Goal: Task Accomplishment & Management: Use online tool/utility

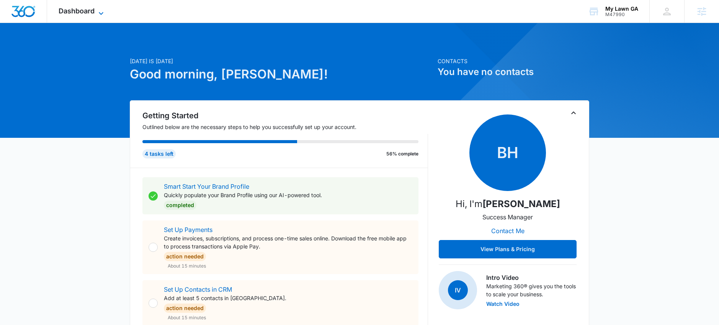
click at [98, 15] on icon at bounding box center [100, 13] width 9 height 9
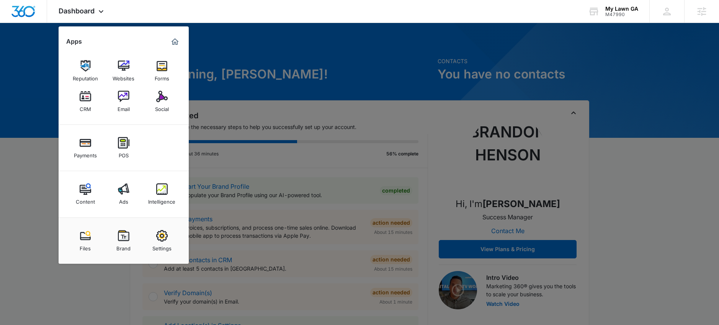
click at [154, 99] on link "Social" at bounding box center [161, 101] width 29 height 29
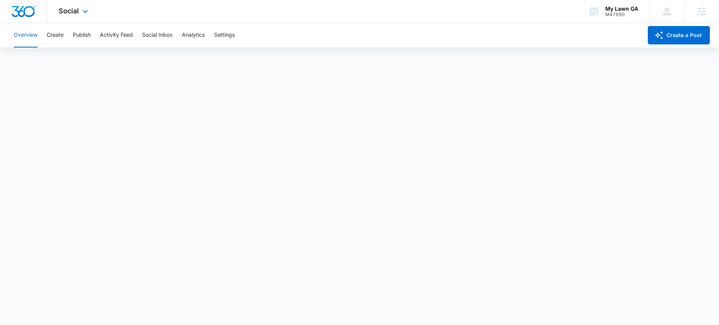
click at [67, 15] on div "Social Apps Reputation Websites Forms CRM Email Social Payments POS Content Ads…" at bounding box center [74, 11] width 54 height 23
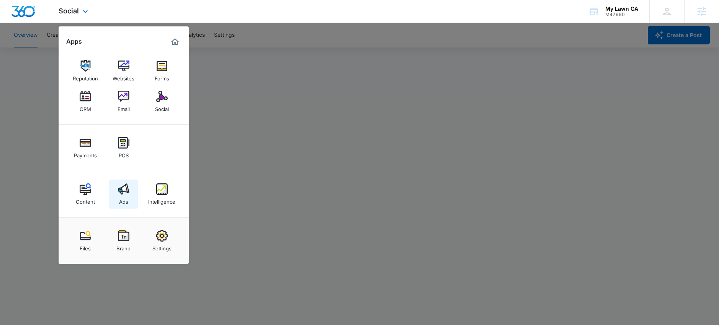
click at [120, 191] on img at bounding box center [123, 188] width 11 height 11
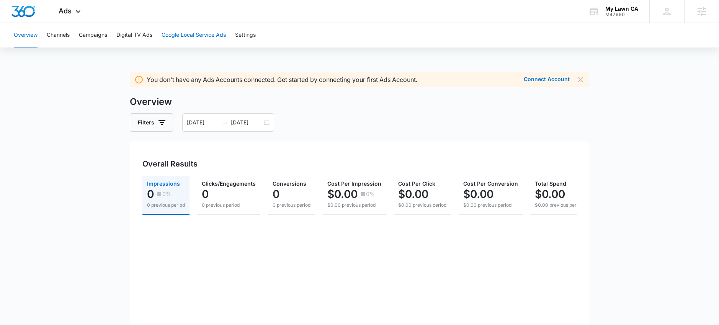
click at [214, 40] on button "Google Local Service Ads" at bounding box center [193, 35] width 64 height 24
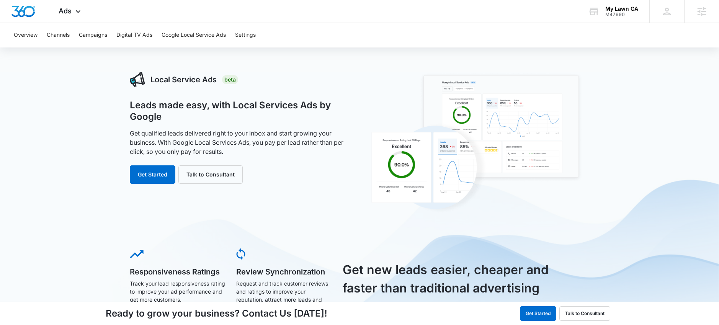
scroll to position [2, 0]
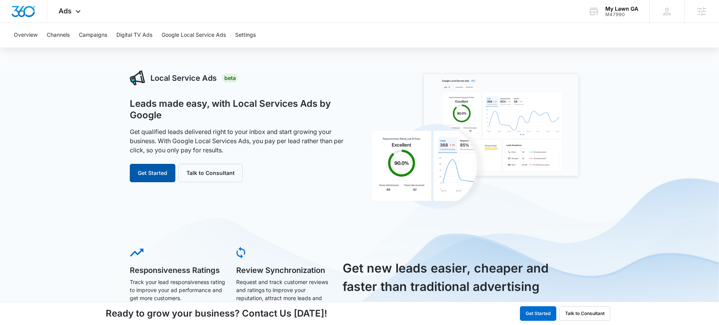
click at [145, 174] on button "Get Started" at bounding box center [153, 173] width 46 height 18
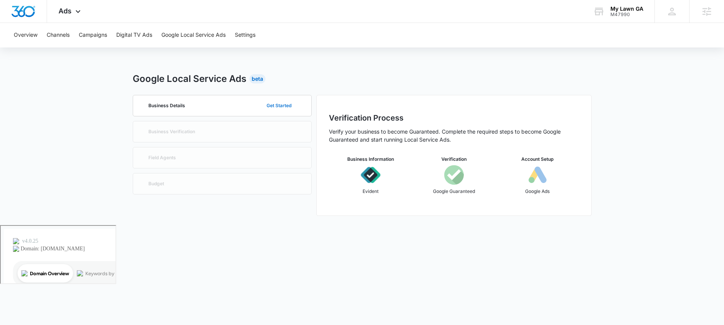
click at [273, 107] on button "Get Started" at bounding box center [279, 105] width 40 height 18
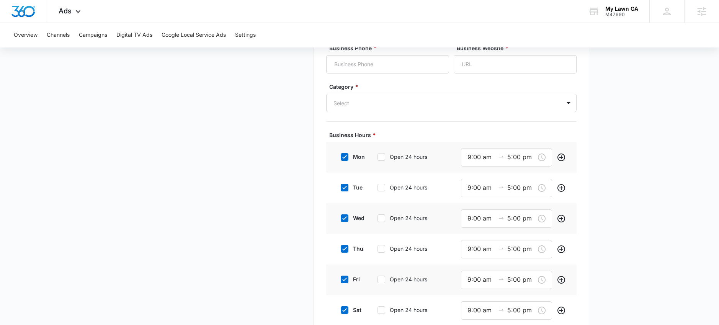
scroll to position [277, 0]
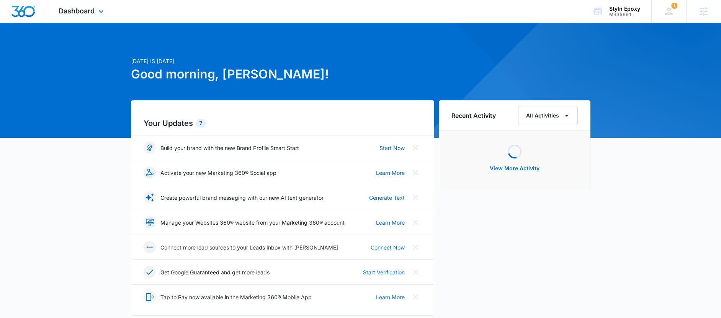
click at [86, 16] on div "Dashboard Apps Reputation Websites Forms CRM Email Social Shop Payments POS Con…" at bounding box center [82, 11] width 70 height 23
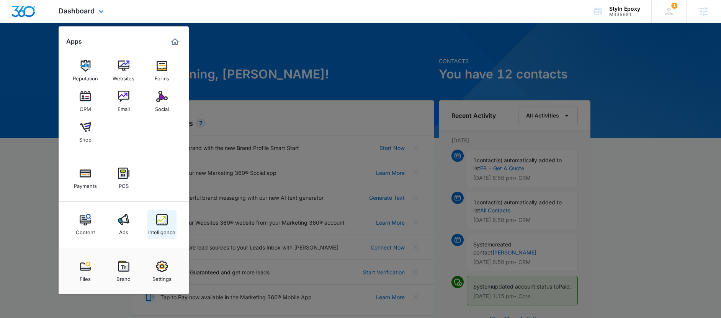
click at [160, 223] on img at bounding box center [161, 219] width 11 height 11
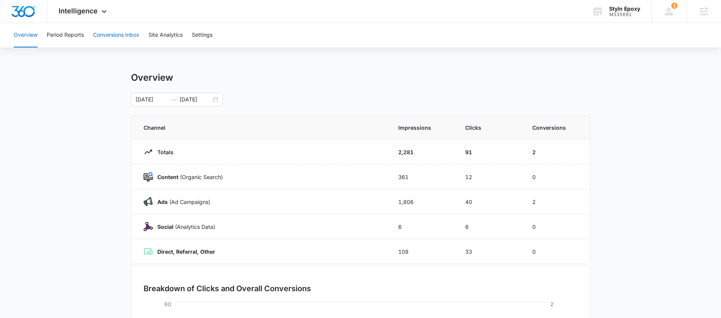
click at [122, 37] on button "Conversions Inbox" at bounding box center [116, 35] width 46 height 24
